Goal: Find specific page/section

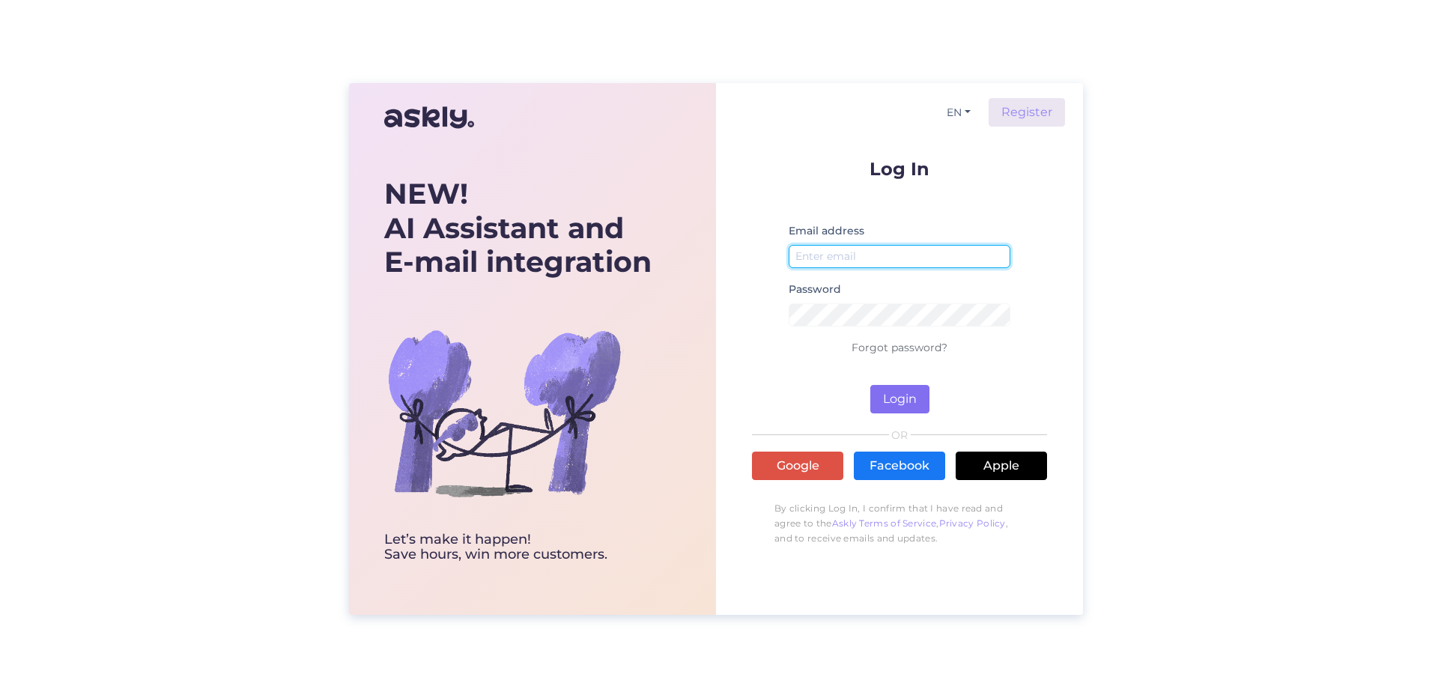
type input "[EMAIL_ADDRESS][DOMAIN_NAME]"
click at [895, 394] on button "Login" at bounding box center [900, 399] width 59 height 28
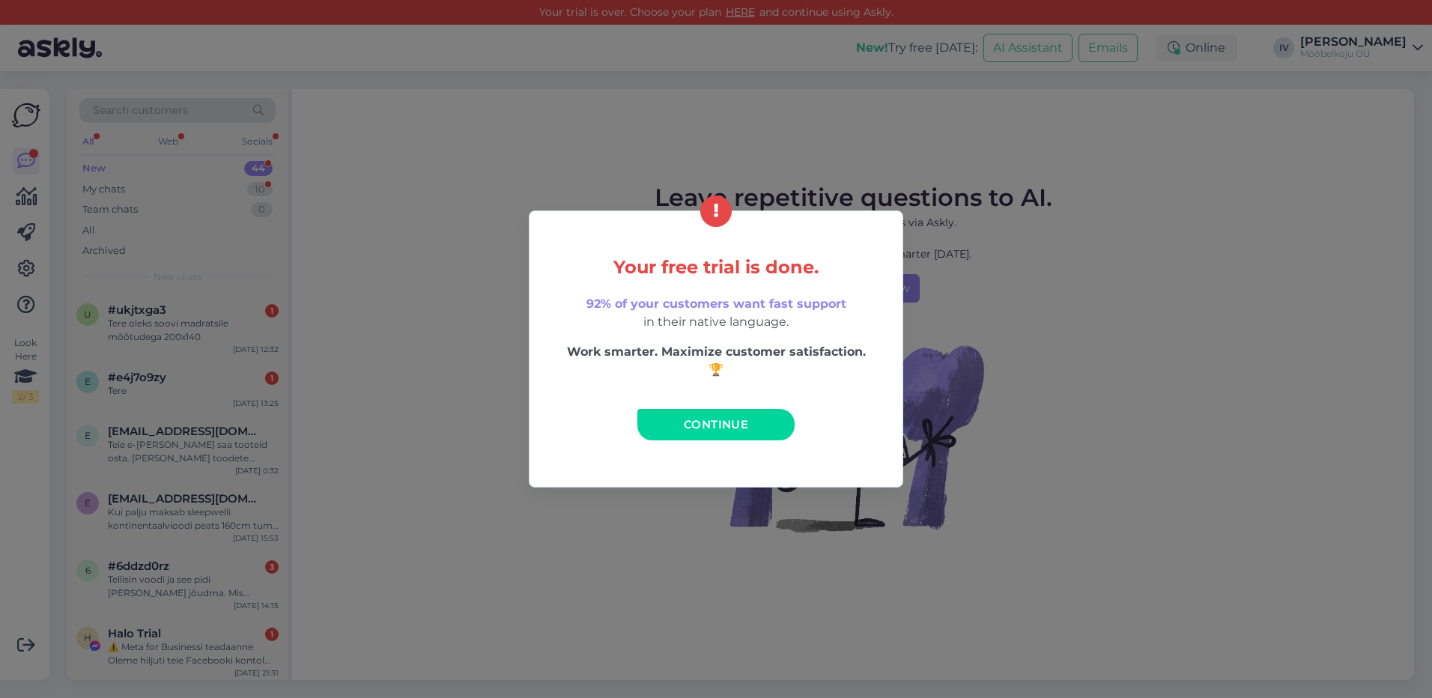
click at [712, 423] on span "Continue" at bounding box center [716, 424] width 64 height 14
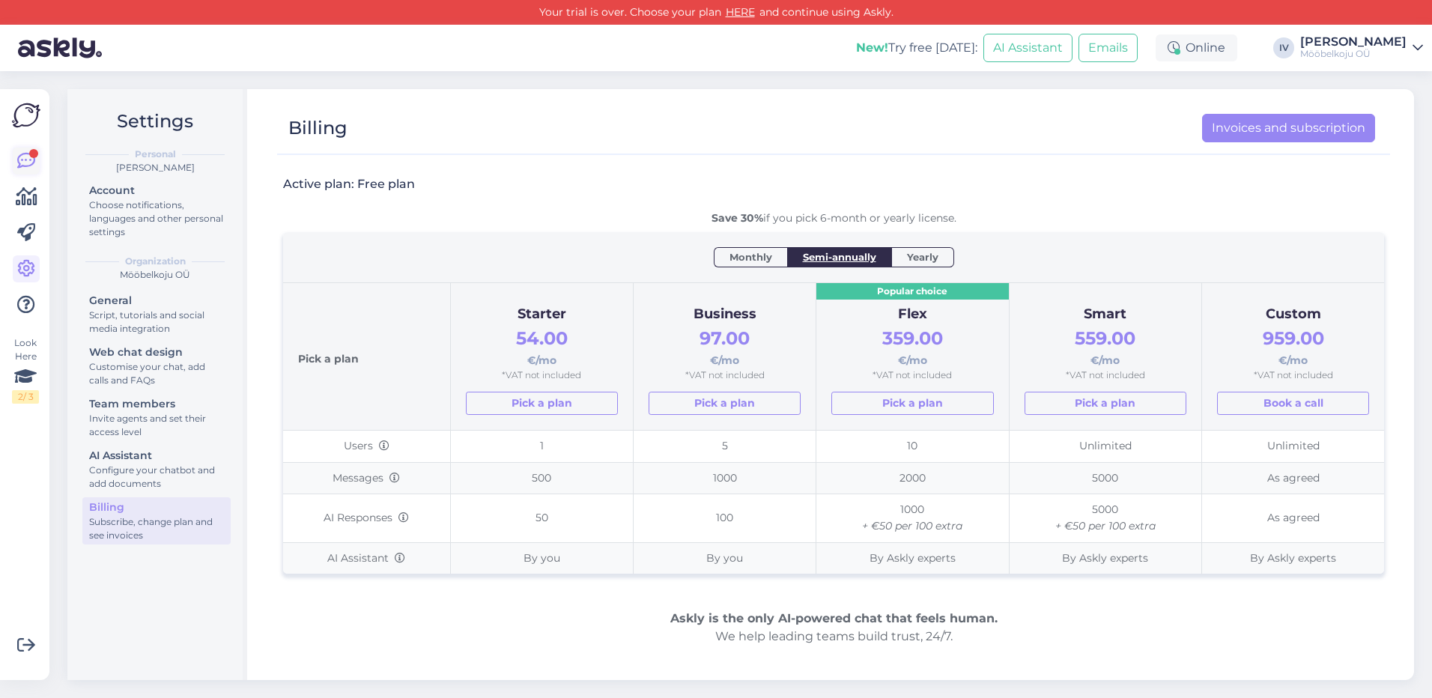
click at [23, 155] on icon at bounding box center [26, 161] width 18 height 18
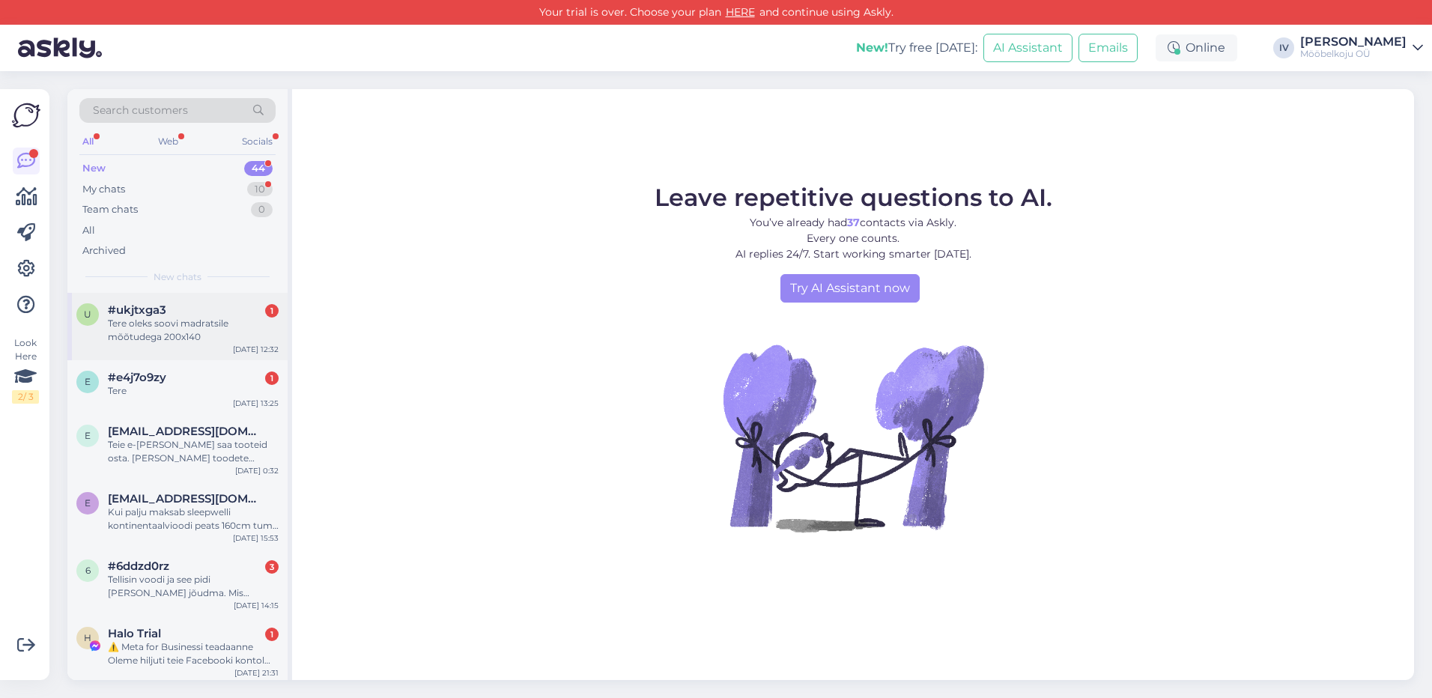
click at [203, 333] on div "Tere oleks soovi madratsile mõõtudega 200x140" at bounding box center [193, 330] width 171 height 27
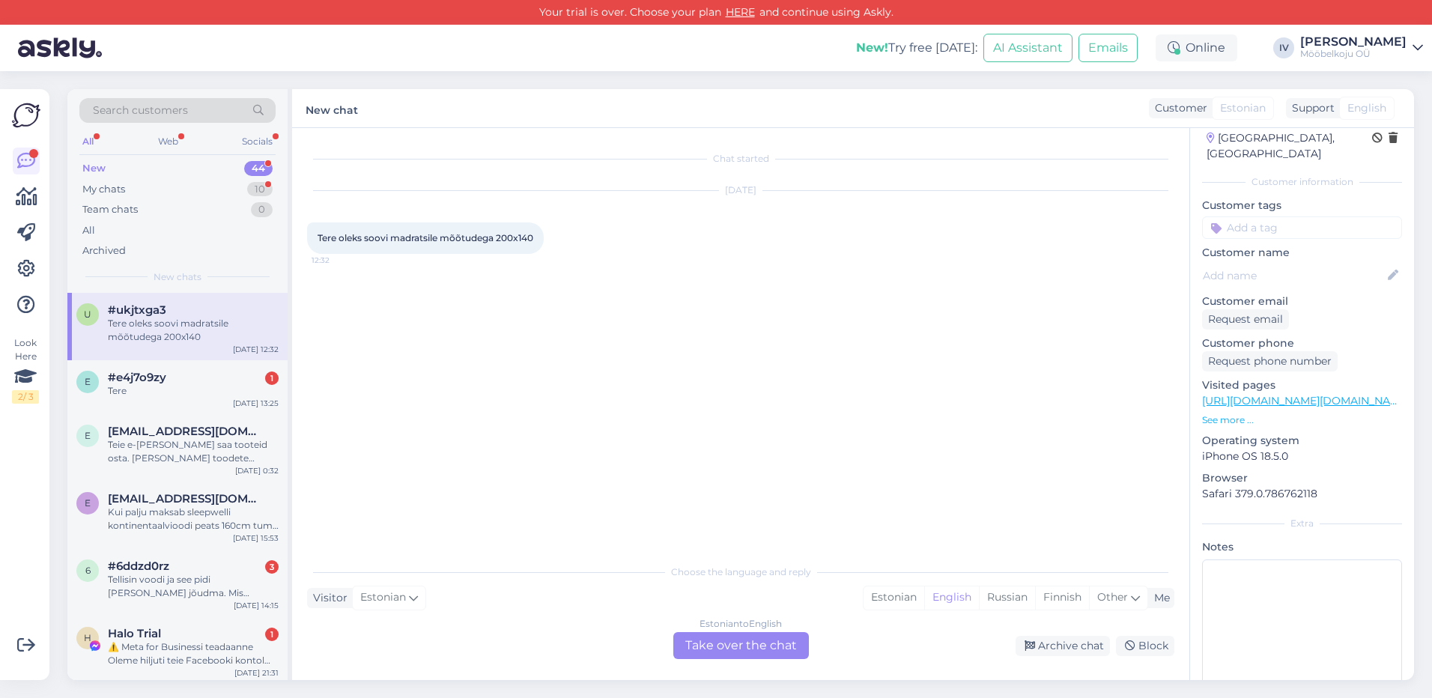
scroll to position [68, 0]
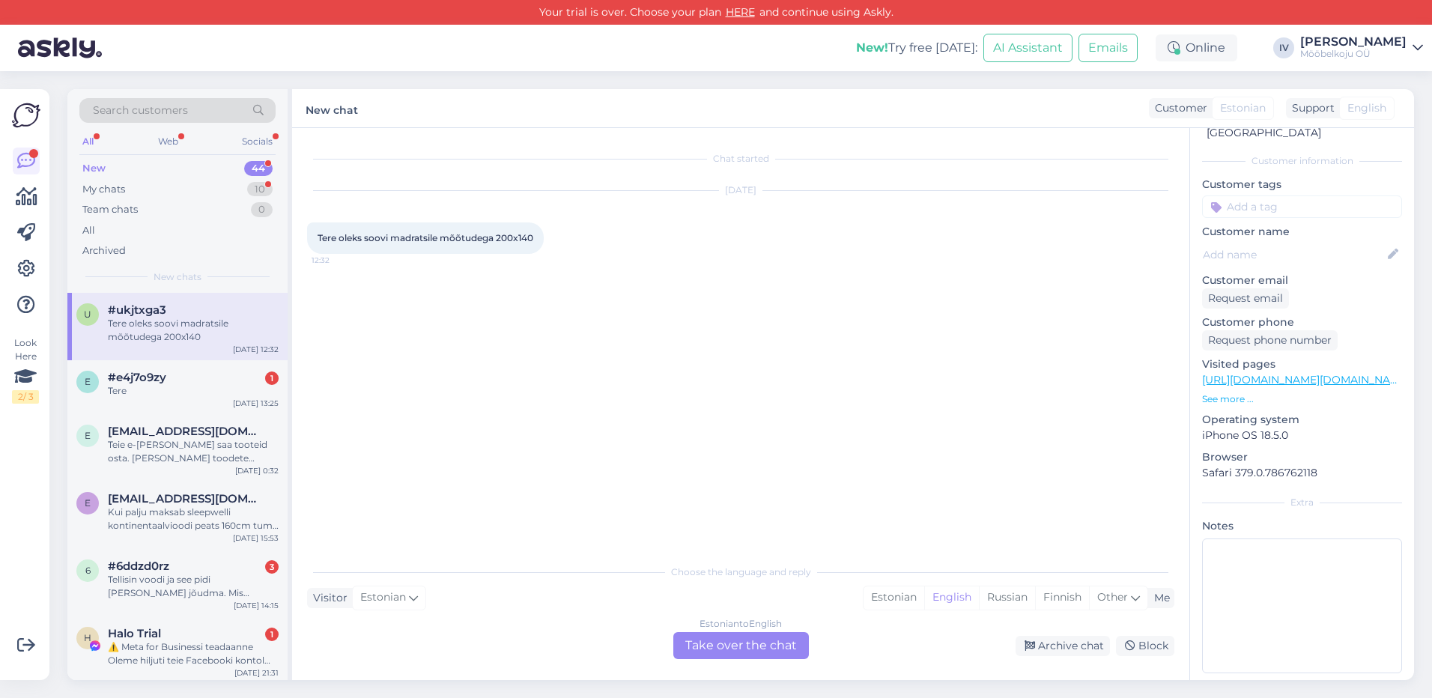
click at [1308, 373] on link "[URL][DOMAIN_NAME][DOMAIN_NAME]" at bounding box center [1306, 379] width 208 height 13
